Goal: Information Seeking & Learning: Learn about a topic

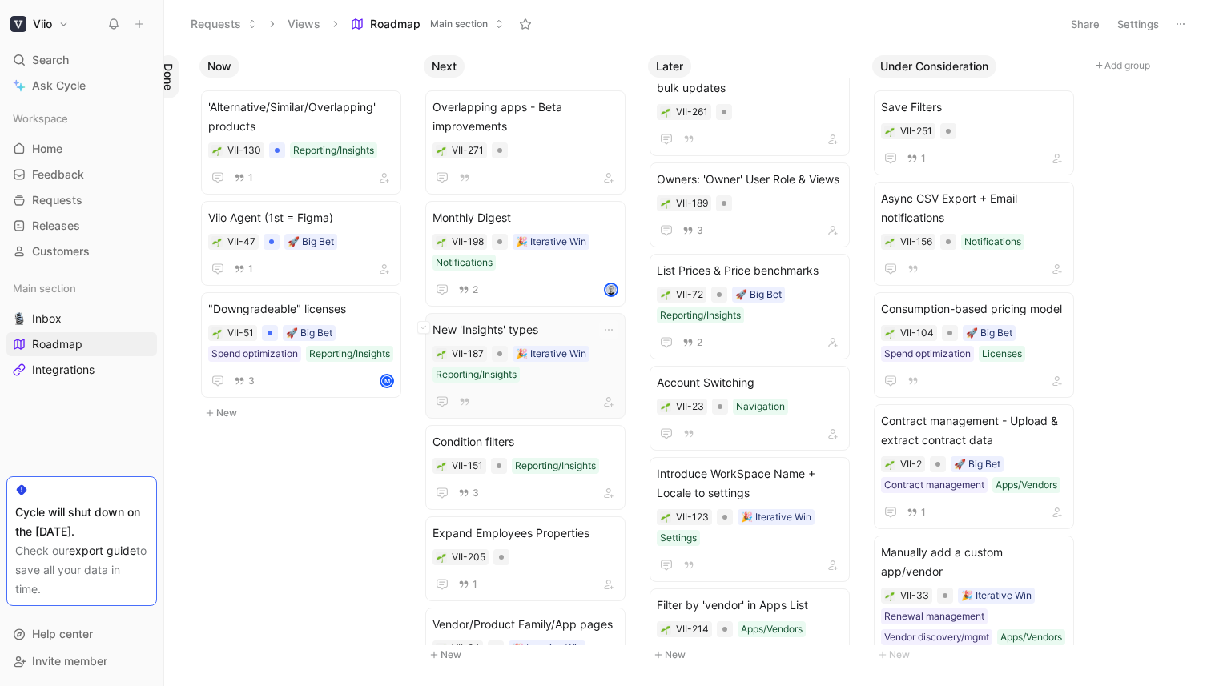
click at [564, 324] on span "New 'Insights' types" at bounding box center [525, 329] width 186 height 19
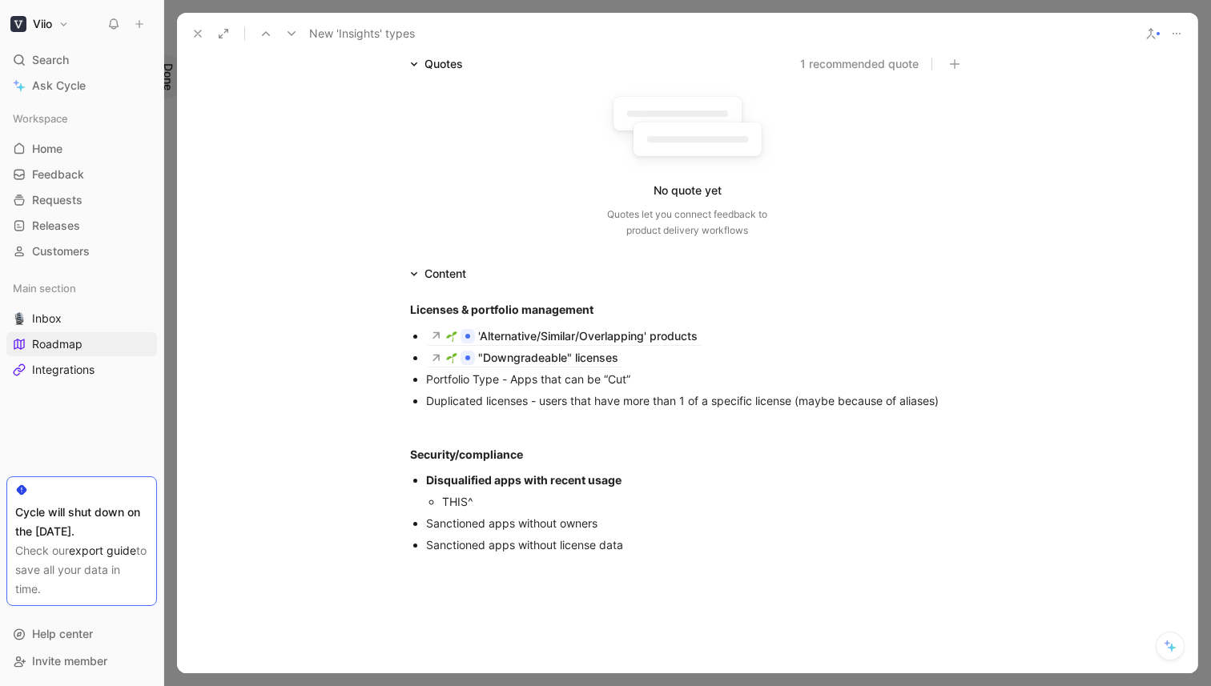
scroll to position [130, 0]
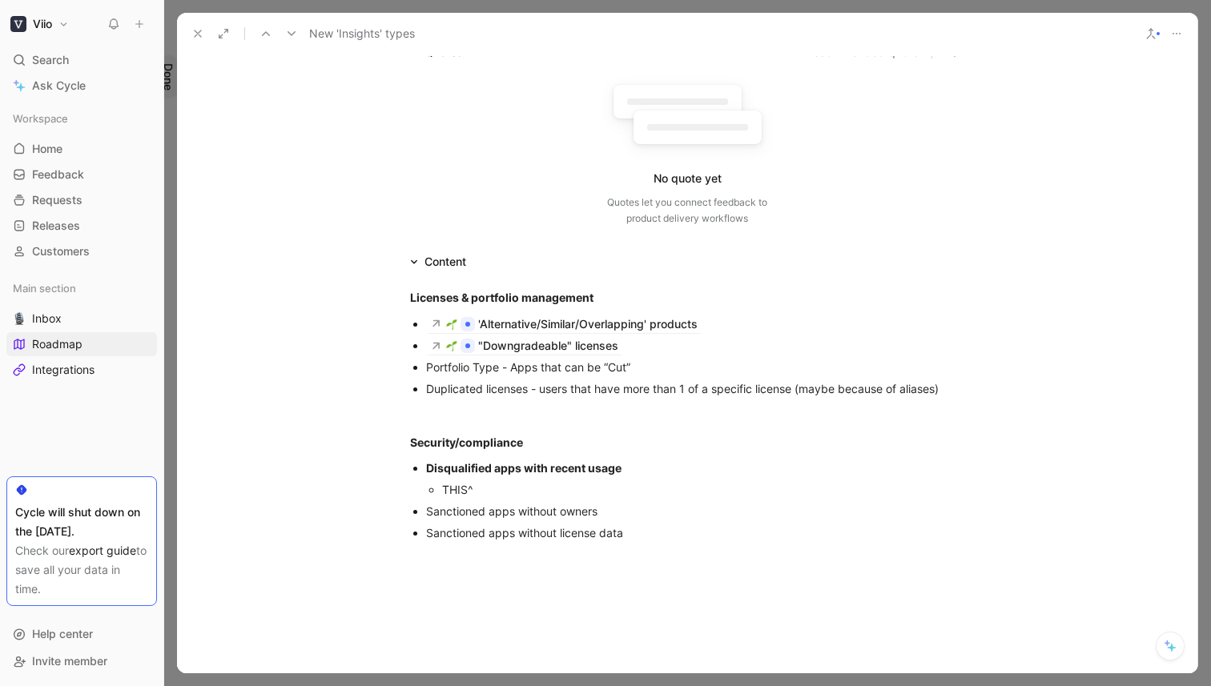
click at [195, 33] on icon at bounding box center [197, 33] width 13 height 13
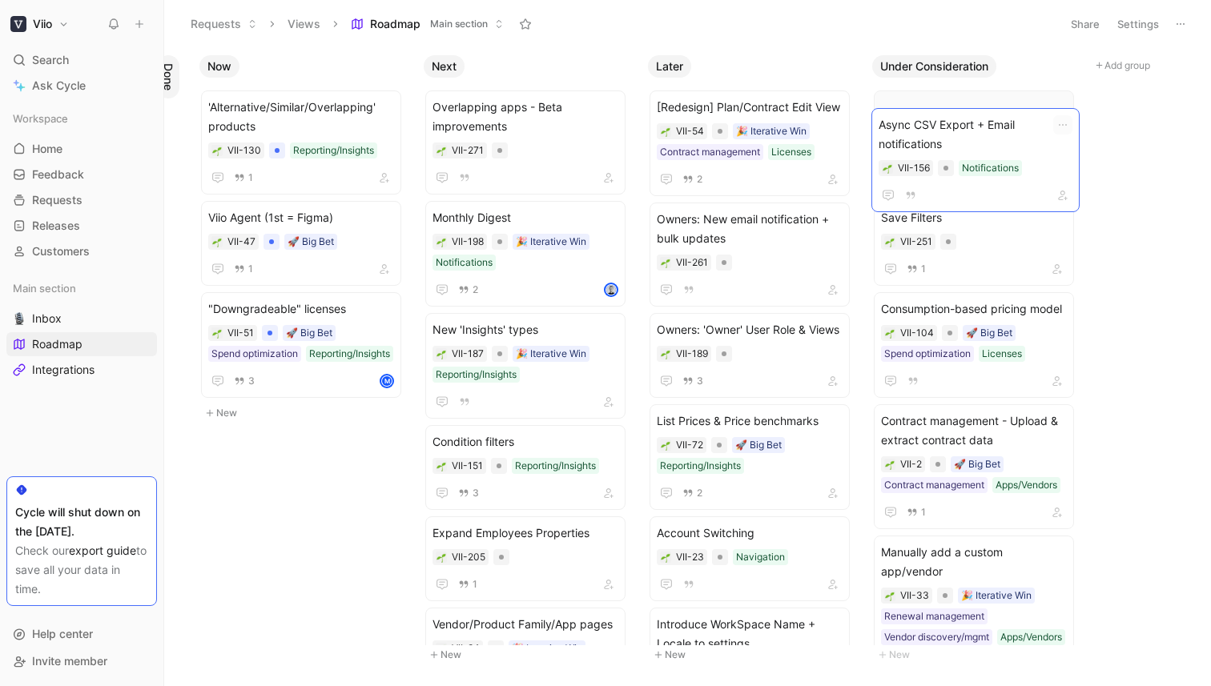
drag, startPoint x: 1003, startPoint y: 207, endPoint x: 1000, endPoint y: 135, distance: 72.1
click at [975, 119] on span "Async CSV Export + Email notifications" at bounding box center [974, 117] width 186 height 38
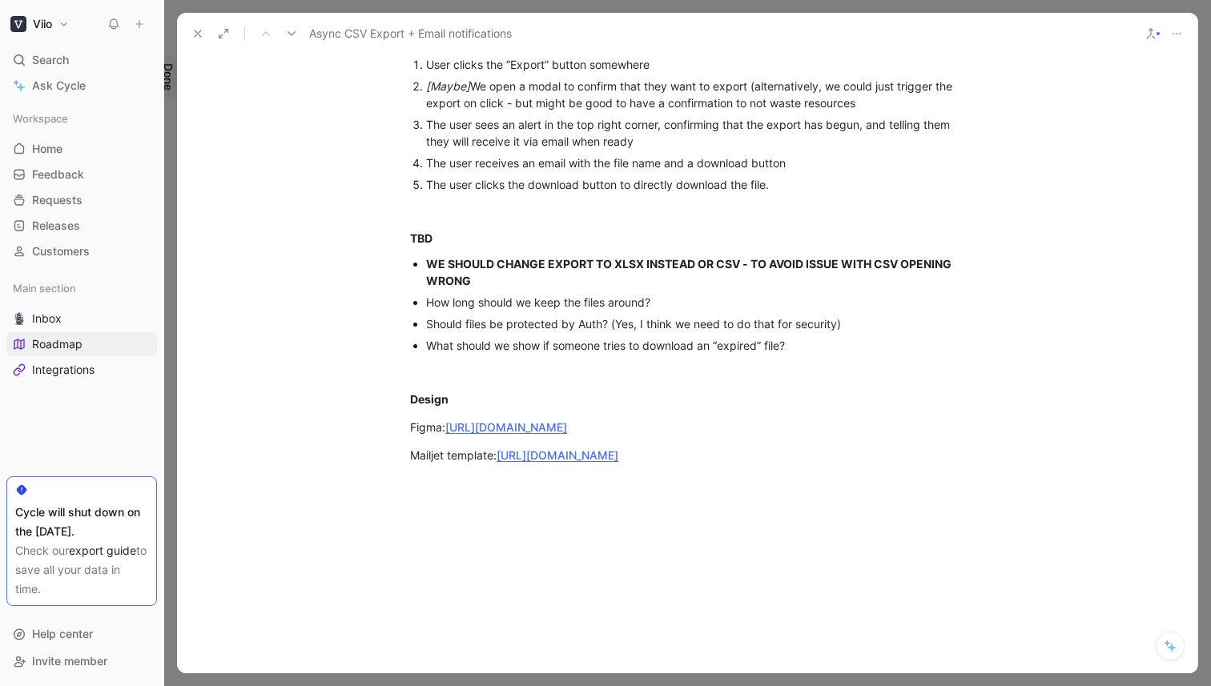
scroll to position [589, 0]
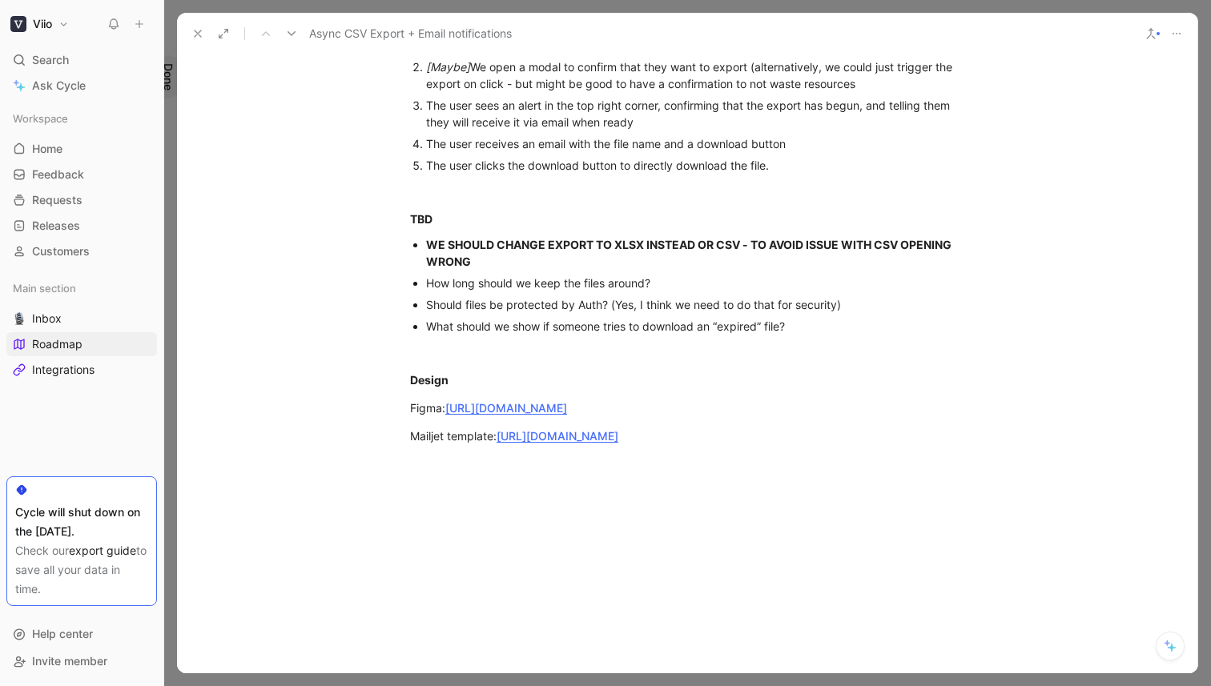
click at [543, 264] on div "WE SHOULD CHANGE EXPORT TO XLSX INSTEAD OR CSV - TO AVOID ISSUE WITH CSV OPENIN…" at bounding box center [695, 253] width 538 height 34
click at [604, 326] on div "What should we show if someone tries to download an “expired” file?" at bounding box center [695, 326] width 538 height 17
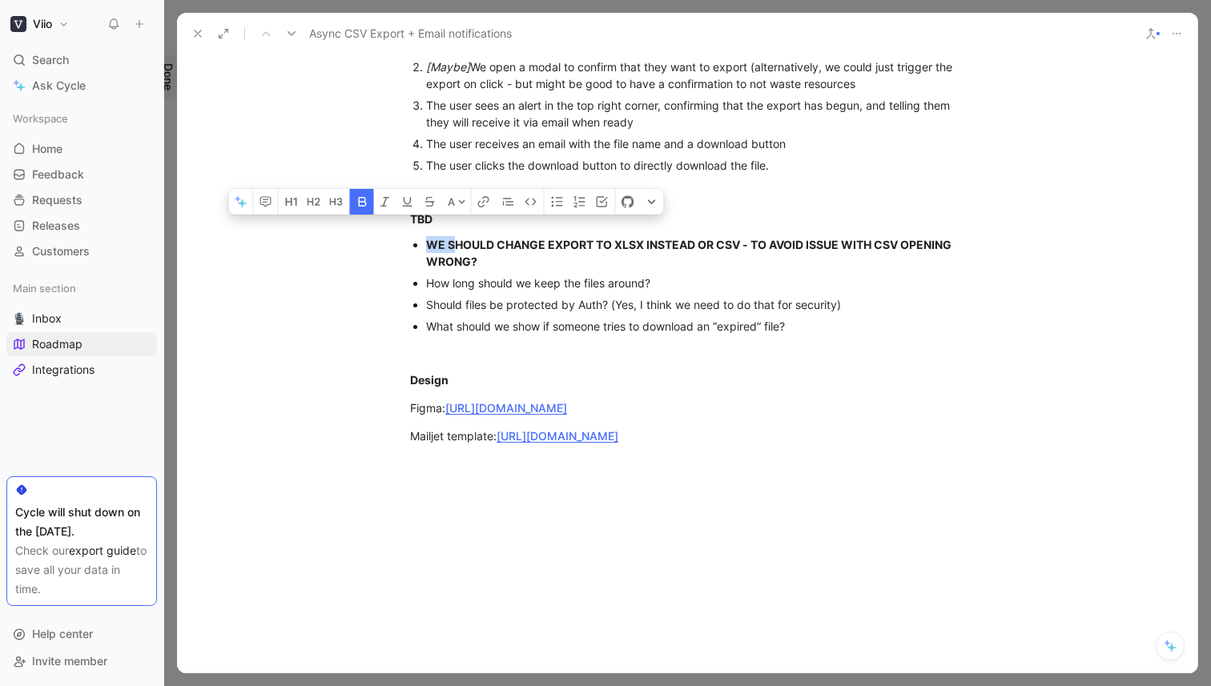
drag, startPoint x: 445, startPoint y: 243, endPoint x: 428, endPoint y: 243, distance: 17.6
click at [428, 243] on strong "WE SHOULD CHANGE EXPORT TO XLSX INSTEAD OR CSV - TO AVOID ISSUE WITH CSV OPENIN…" at bounding box center [690, 253] width 528 height 30
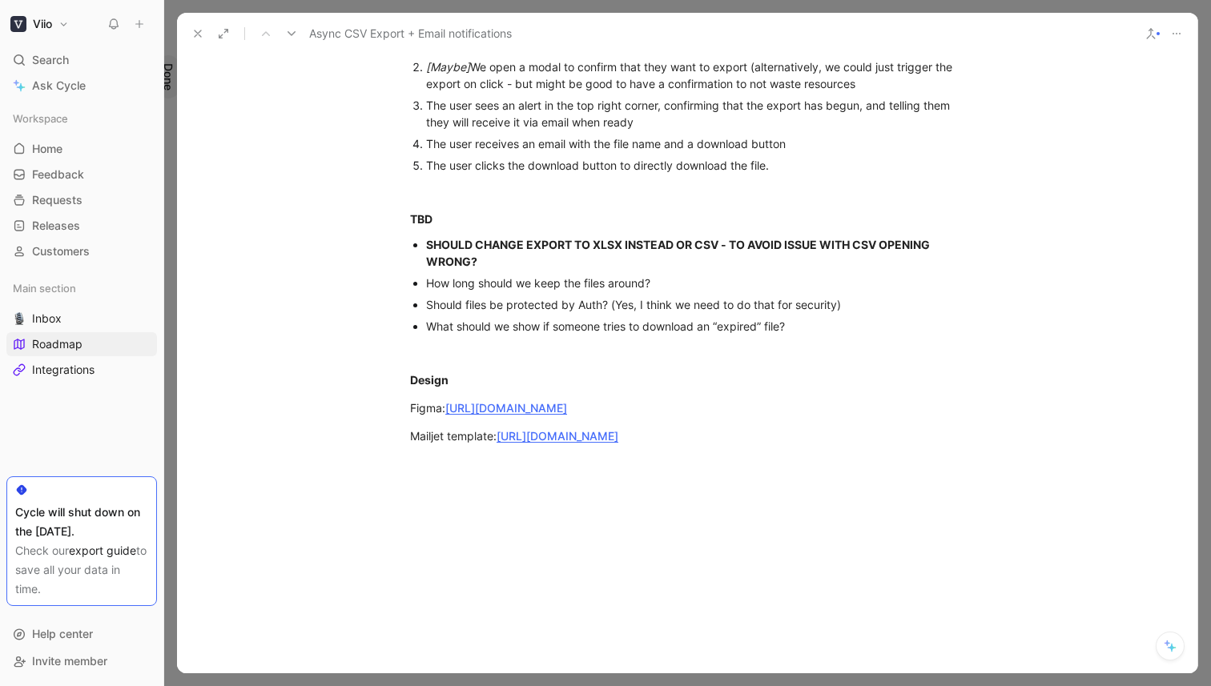
click at [475, 243] on strong "SHOULD CHANGE EXPORT TO XLSX INSTEAD OR CSV - TO AVOID ISSUE WITH CSV OPENING W…" at bounding box center [679, 253] width 506 height 30
click at [651, 272] on p "SHOULD WE CHANGE EXPORT TO XLSX INSTEAD OR CSV - TO AVOID ISSUE WITH CSV OPENIN…" at bounding box center [695, 253] width 538 height 38
click at [585, 302] on div "Should files be protected by Auth? (Yes, I think we need to do that for securit…" at bounding box center [695, 304] width 538 height 17
click at [680, 318] on div "What should we show if someone tries to download an “expired” file?" at bounding box center [695, 326] width 538 height 17
click at [821, 322] on div "What should we show if someone tries to download an “expired” file?" at bounding box center [695, 326] width 538 height 17
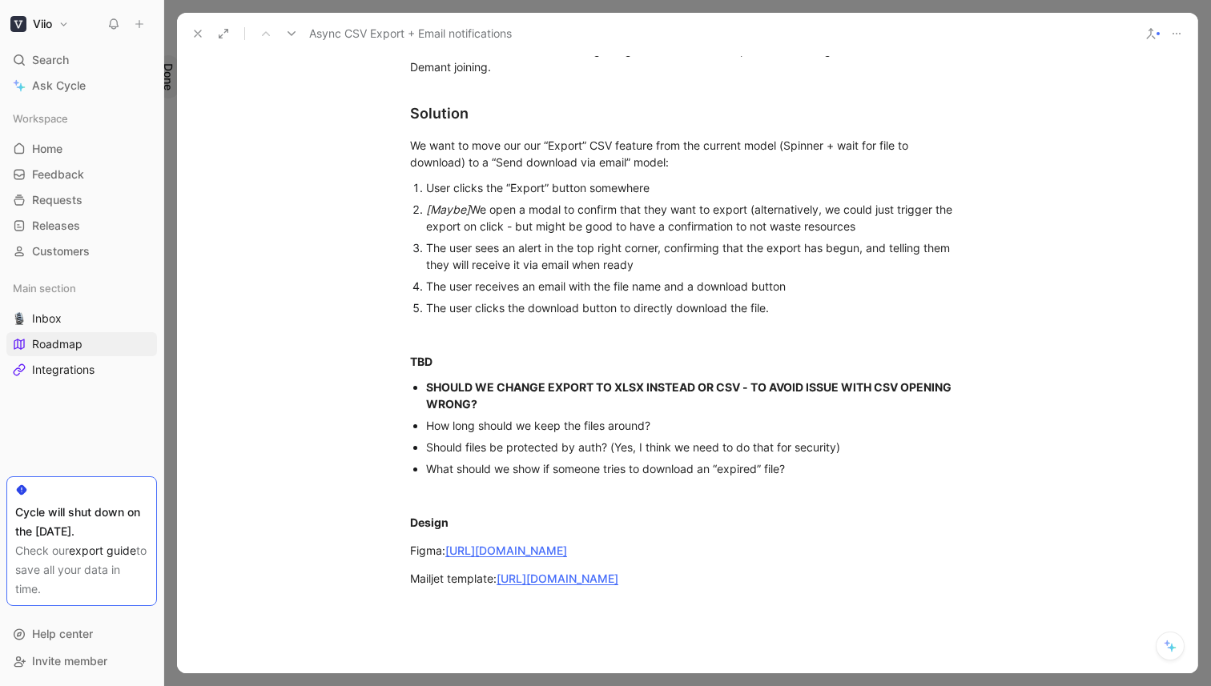
scroll to position [436, 0]
